Goal: Task Accomplishment & Management: Complete application form

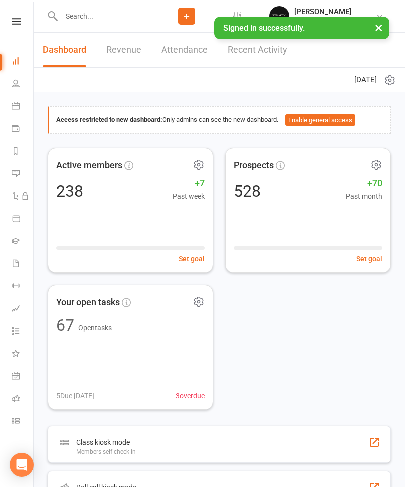
click at [17, 244] on icon at bounding box center [16, 241] width 8 height 8
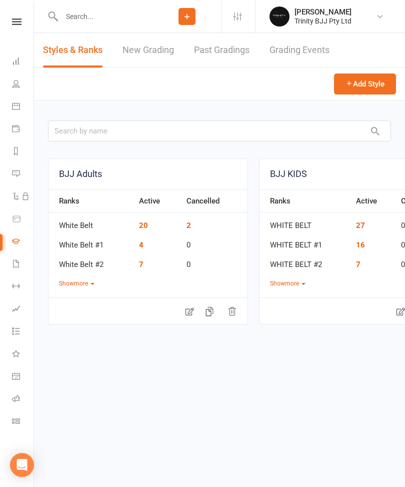
click at [157, 45] on link "New Grading" at bounding box center [147, 50] width 51 height 34
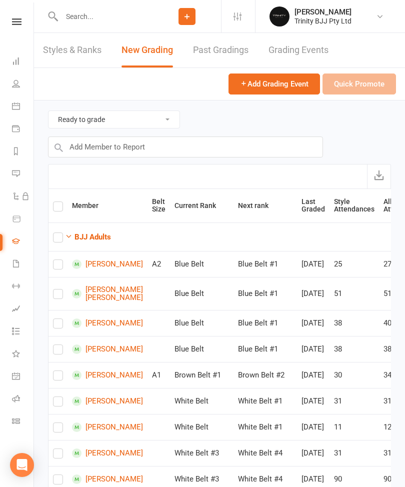
click at [70, 262] on td "[PERSON_NAME]" at bounding box center [107, 264] width 80 height 26
click at [54, 266] on label at bounding box center [58, 266] width 10 height 0
click at [54, 260] on input "checkbox" at bounding box center [58, 260] width 10 height 0
checkbox input "true"
click at [365, 81] on button "Quick Promote" at bounding box center [358, 83] width 73 height 21
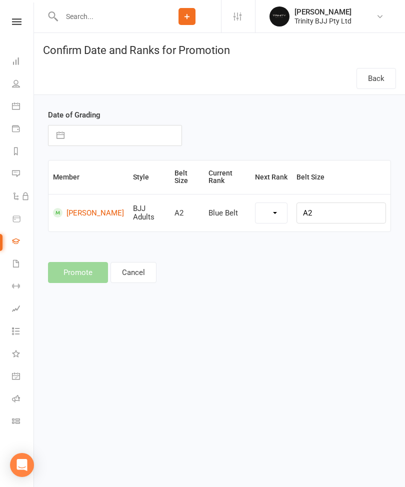
select select "34891"
click at [142, 137] on input "text" at bounding box center [125, 135] width 112 height 20
select select "6"
select select "2025"
select select "7"
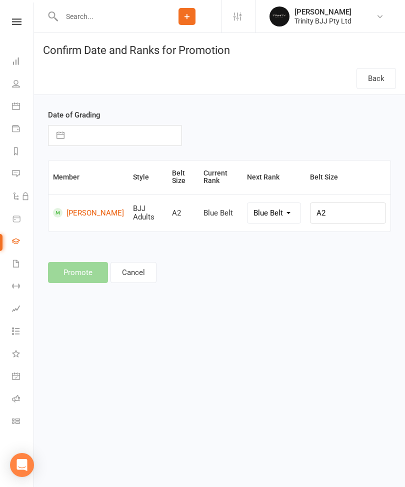
select select "2025"
select select "8"
select select "2025"
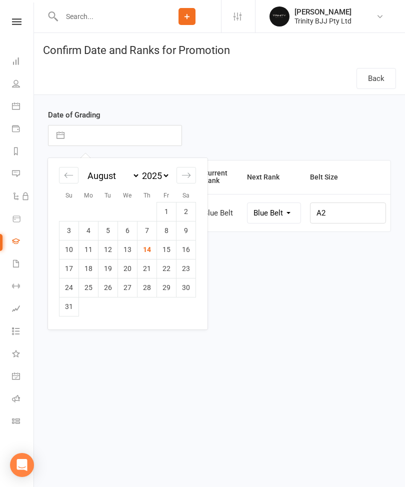
click at [146, 248] on td "14" at bounding box center [146, 249] width 19 height 19
type input "[DATE]"
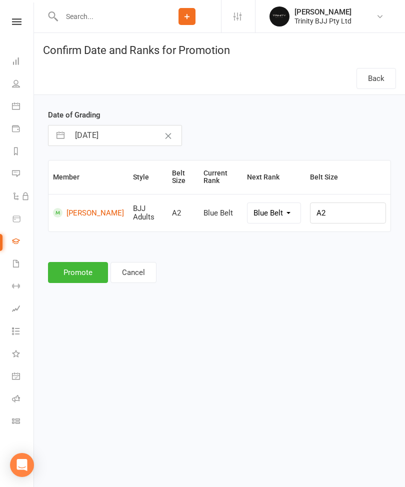
click at [80, 272] on button "Promote" at bounding box center [78, 272] width 60 height 21
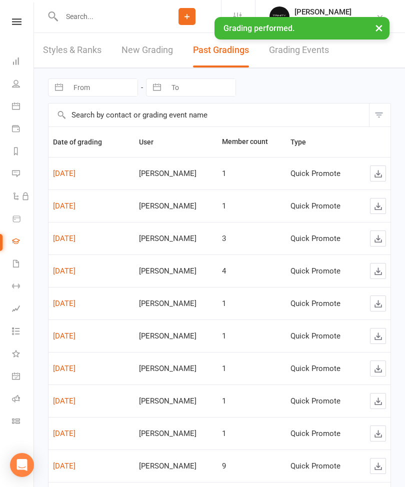
click at [23, 239] on link "Gradings" at bounding box center [23, 242] width 22 height 22
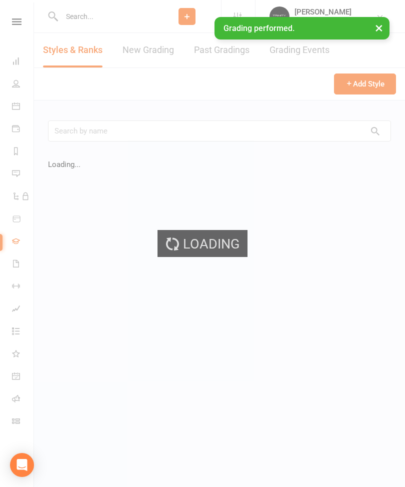
click at [157, 52] on div "Loading" at bounding box center [202, 243] width 405 height 487
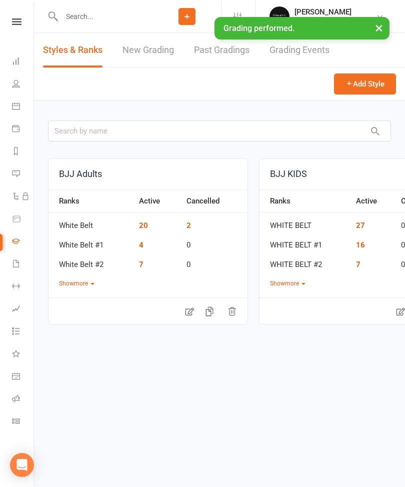
click at [140, 50] on link "New Grading" at bounding box center [147, 50] width 51 height 34
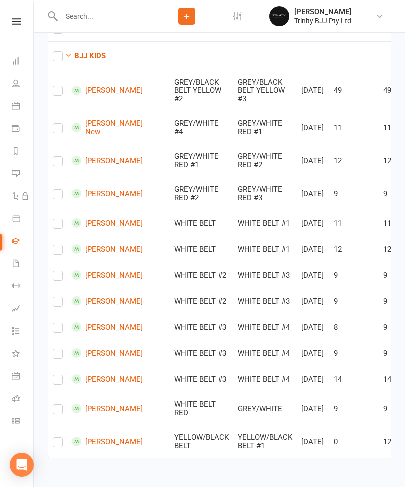
scroll to position [687, 0]
